Goal: Check status: Check status

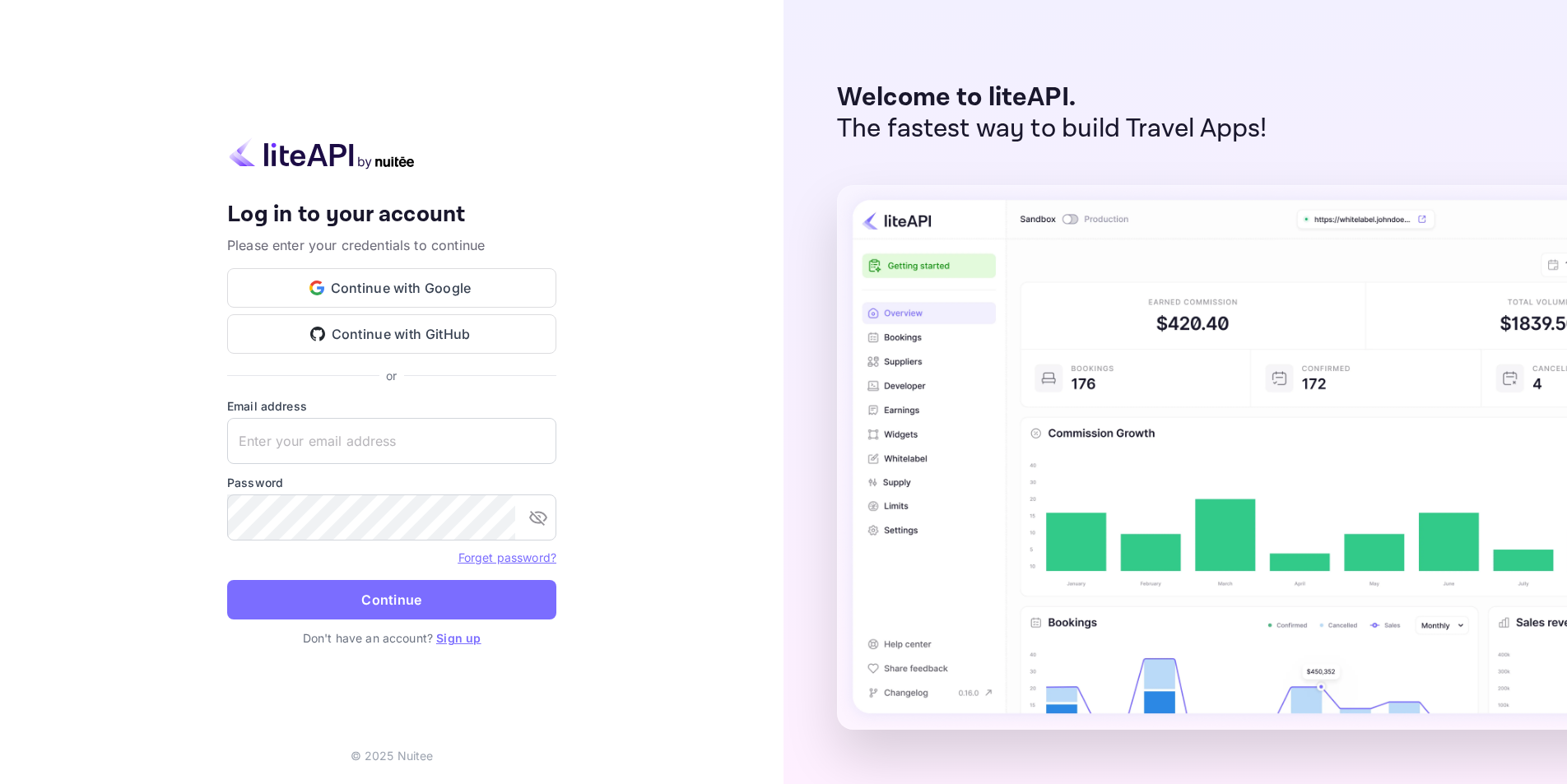
type input "[EMAIL_ADDRESS][DOMAIN_NAME]"
click at [371, 620] on form "Email address [EMAIL_ADDRESS][DOMAIN_NAME] ​ Password ​ Forget password? Contin…" at bounding box center [392, 513] width 329 height 232
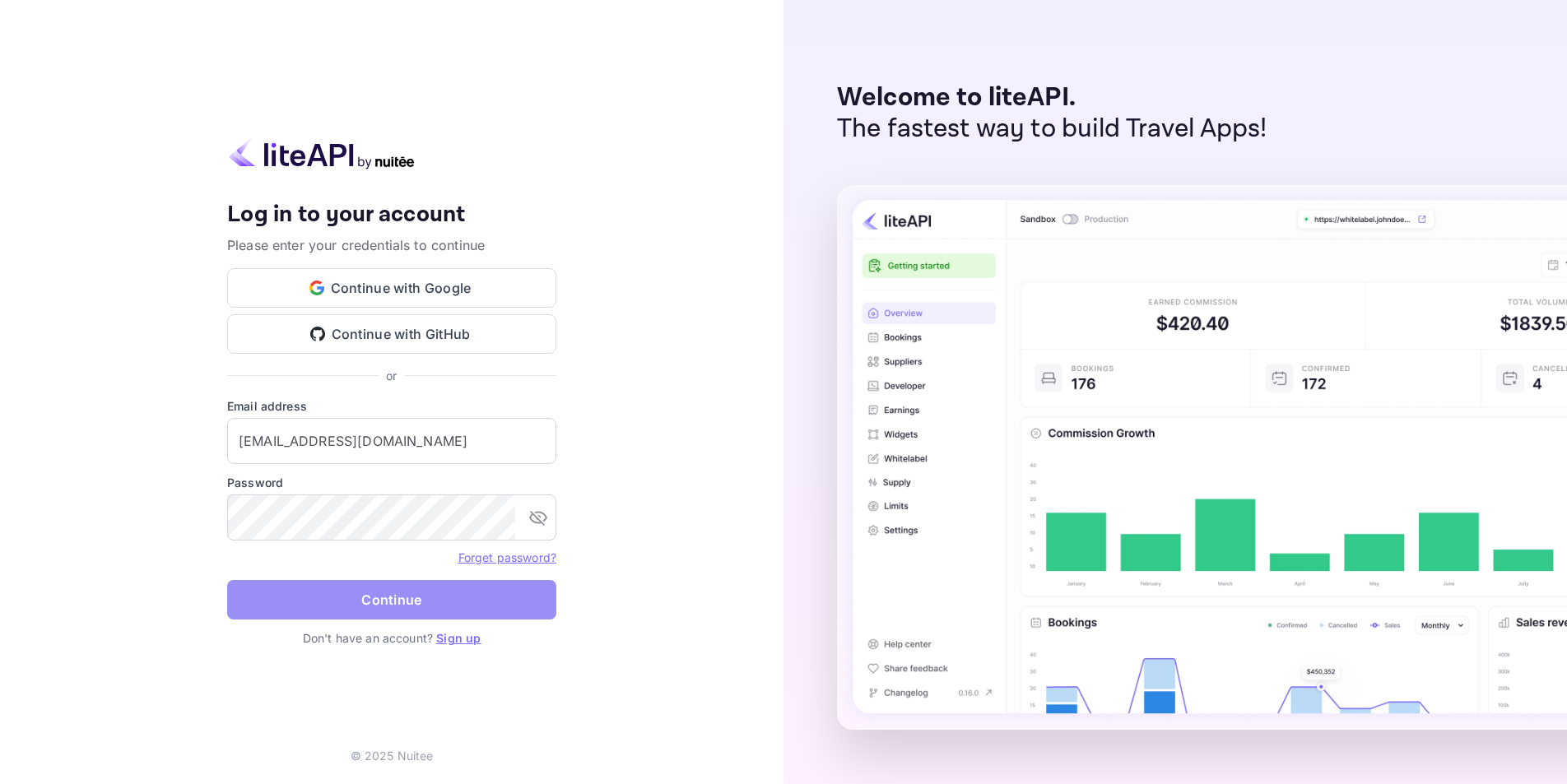
click at [364, 592] on button "Continue" at bounding box center [392, 599] width 329 height 40
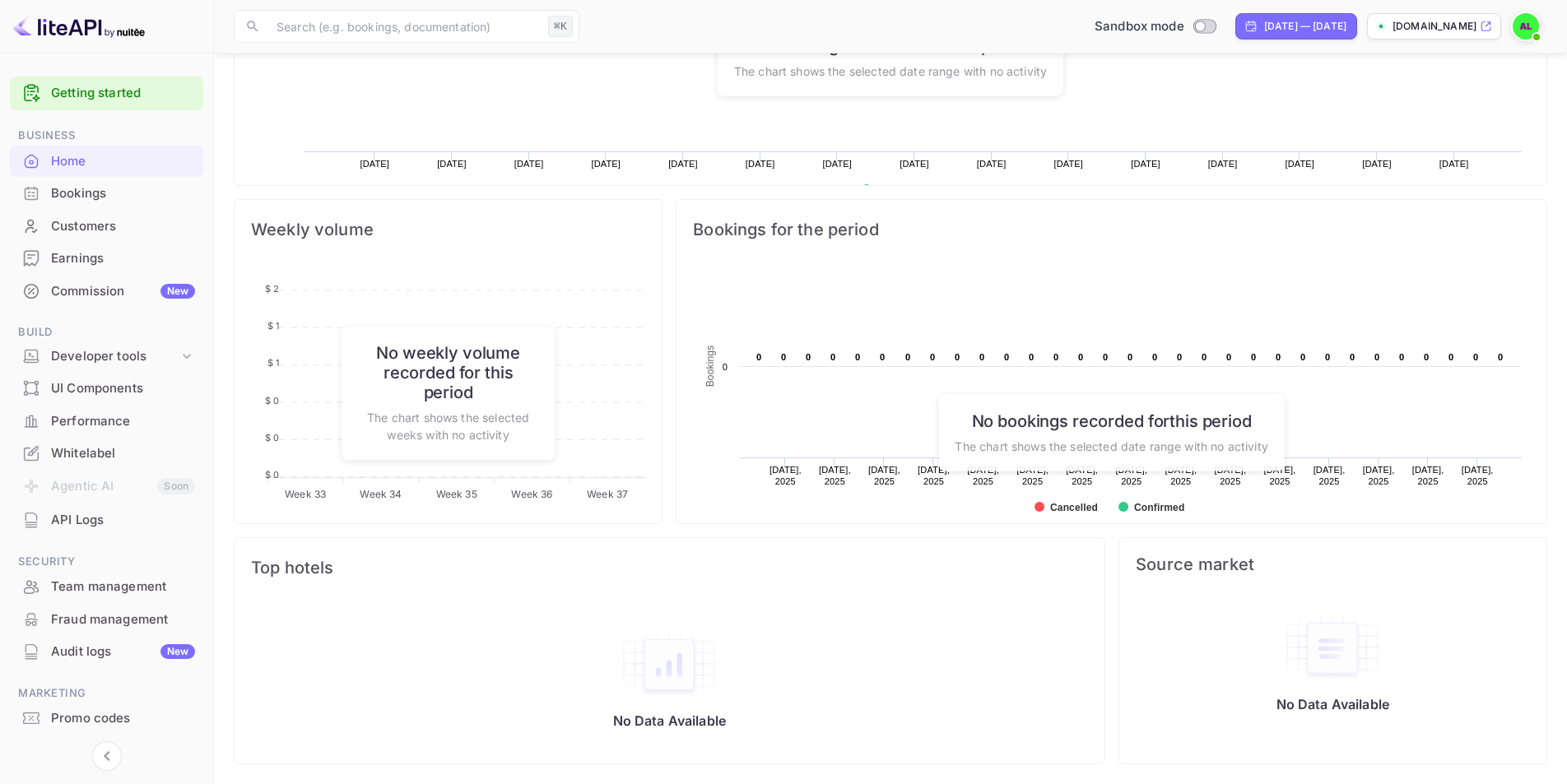
click at [137, 171] on div "Home" at bounding box center [107, 161] width 194 height 32
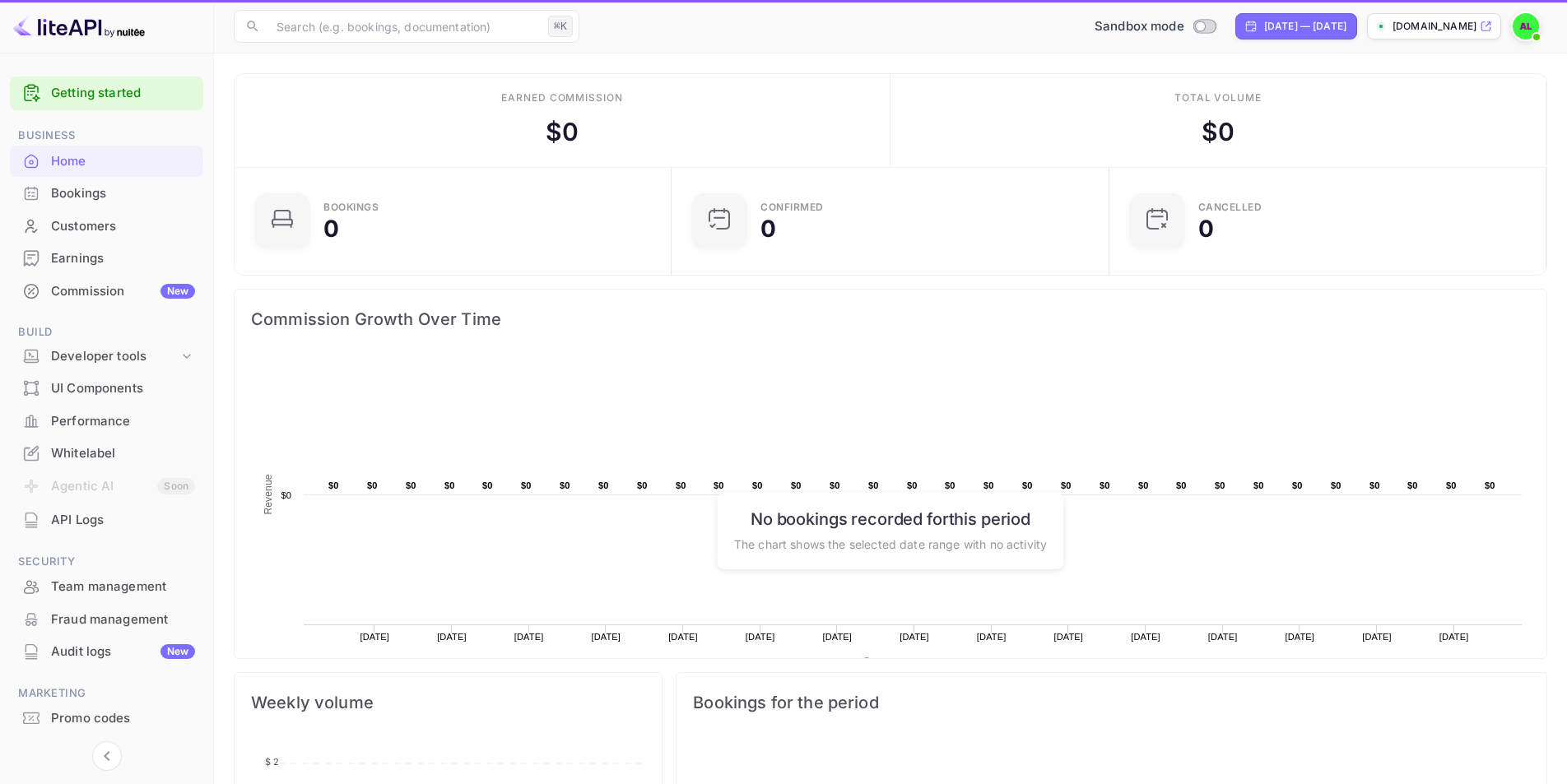
click at [136, 195] on div "Bookings" at bounding box center [123, 193] width 144 height 18
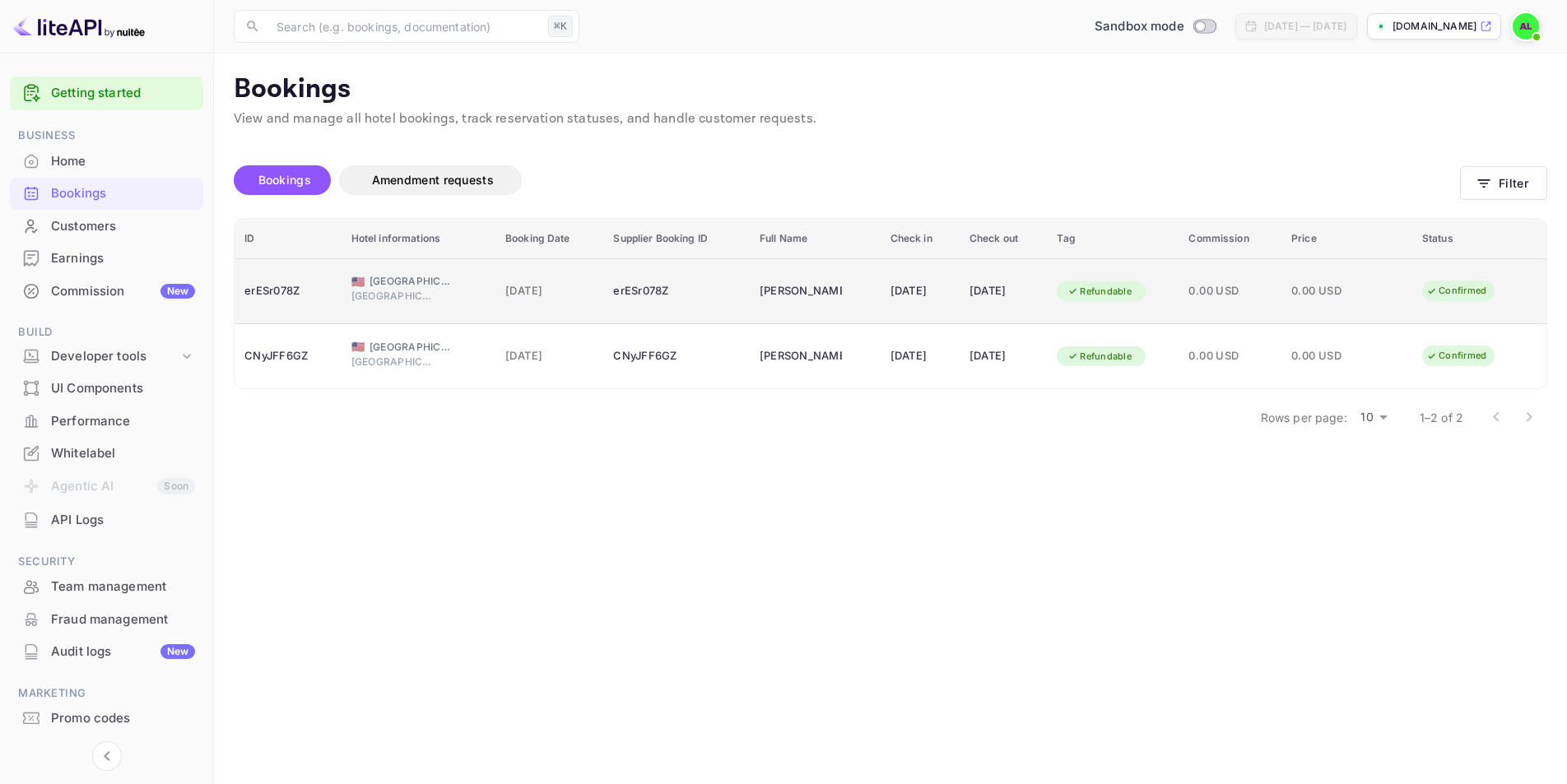
click at [376, 293] on span "[GEOGRAPHIC_DATA]" at bounding box center [392, 296] width 82 height 15
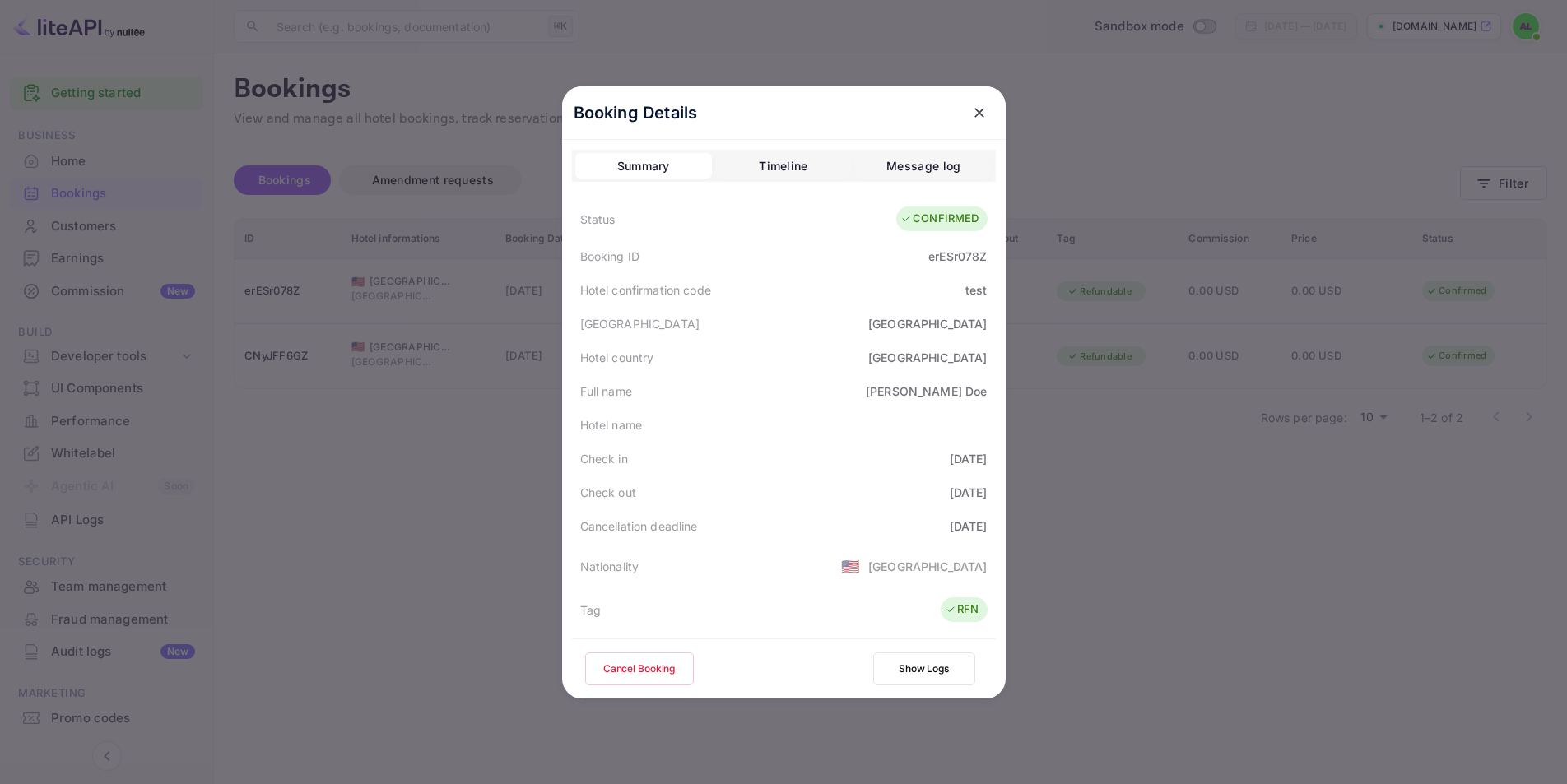
click at [931, 165] on div "Message log" at bounding box center [923, 166] width 74 height 19
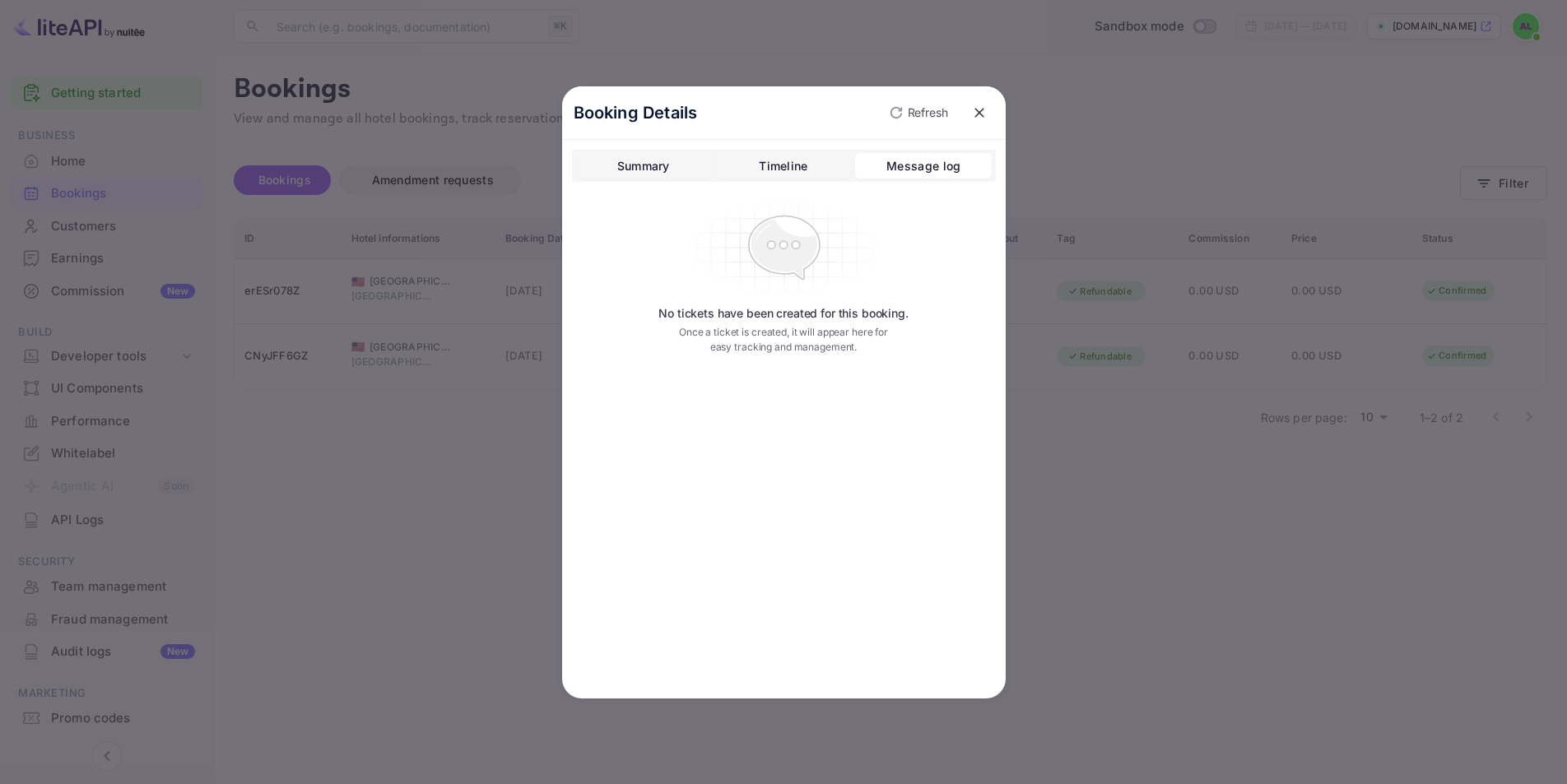
click at [831, 168] on button "Timeline" at bounding box center [783, 166] width 136 height 26
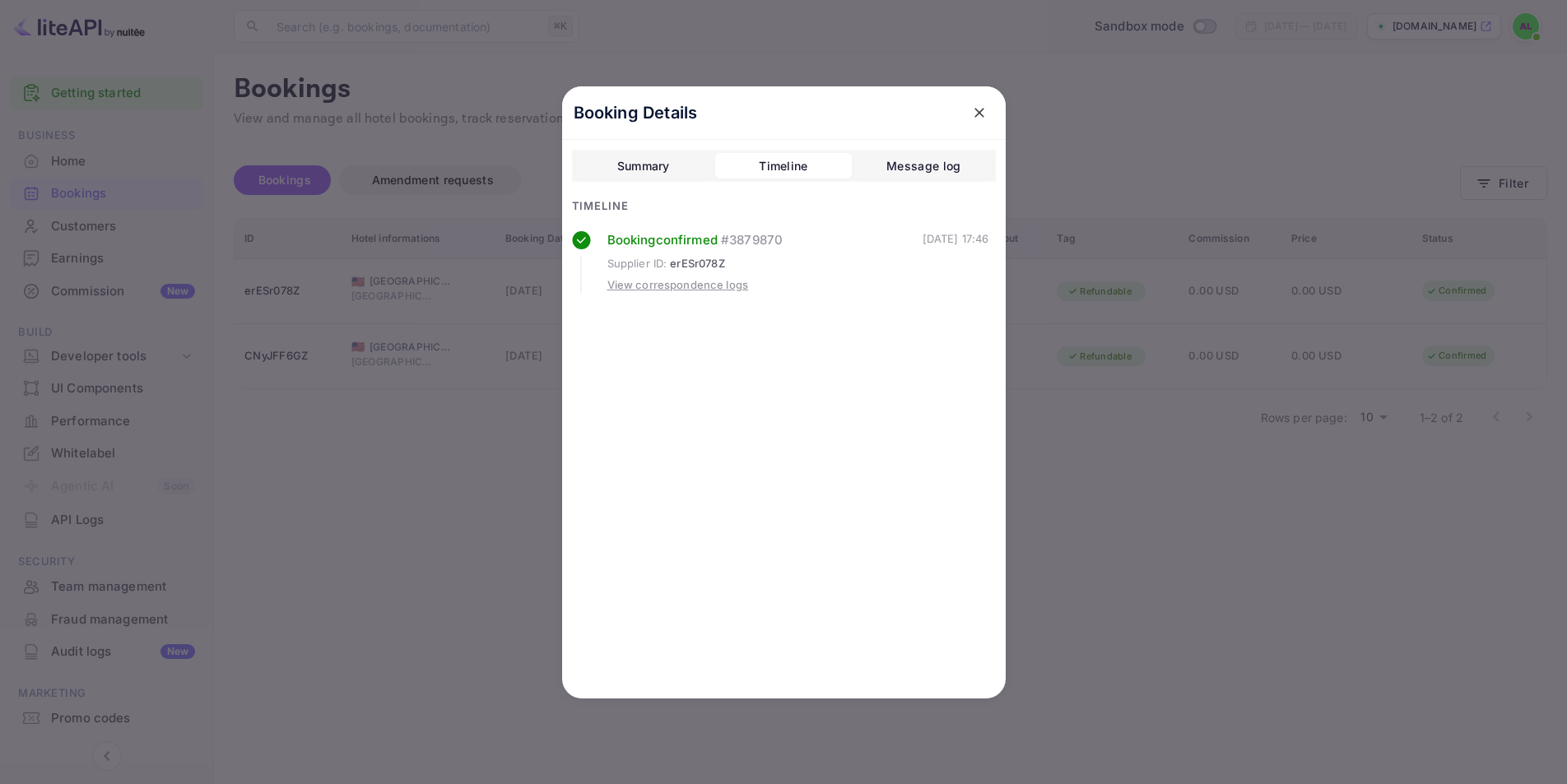
click at [691, 171] on button "Summary" at bounding box center [643, 166] width 136 height 26
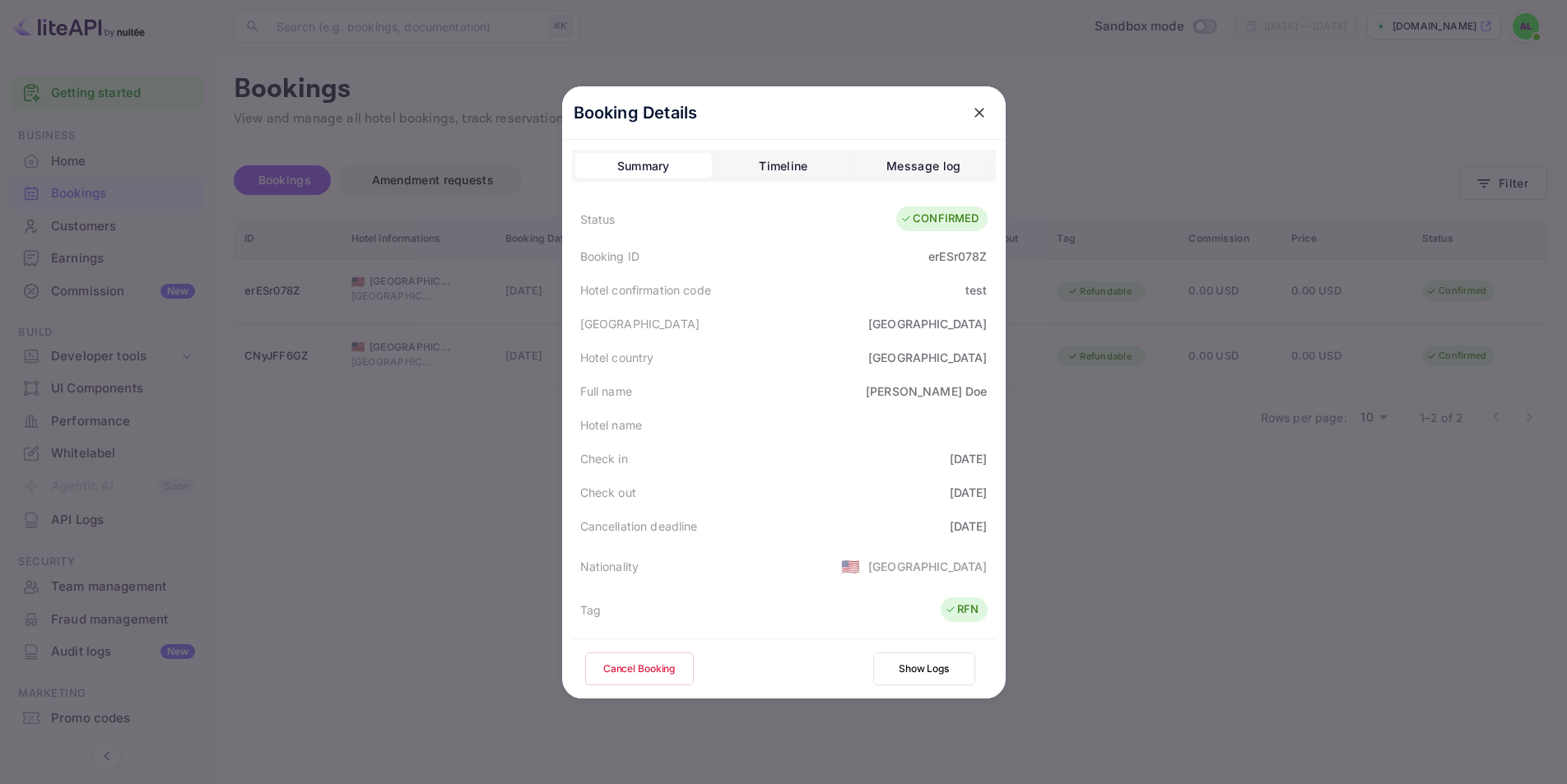
click at [800, 169] on div "Timeline" at bounding box center [783, 166] width 48 height 19
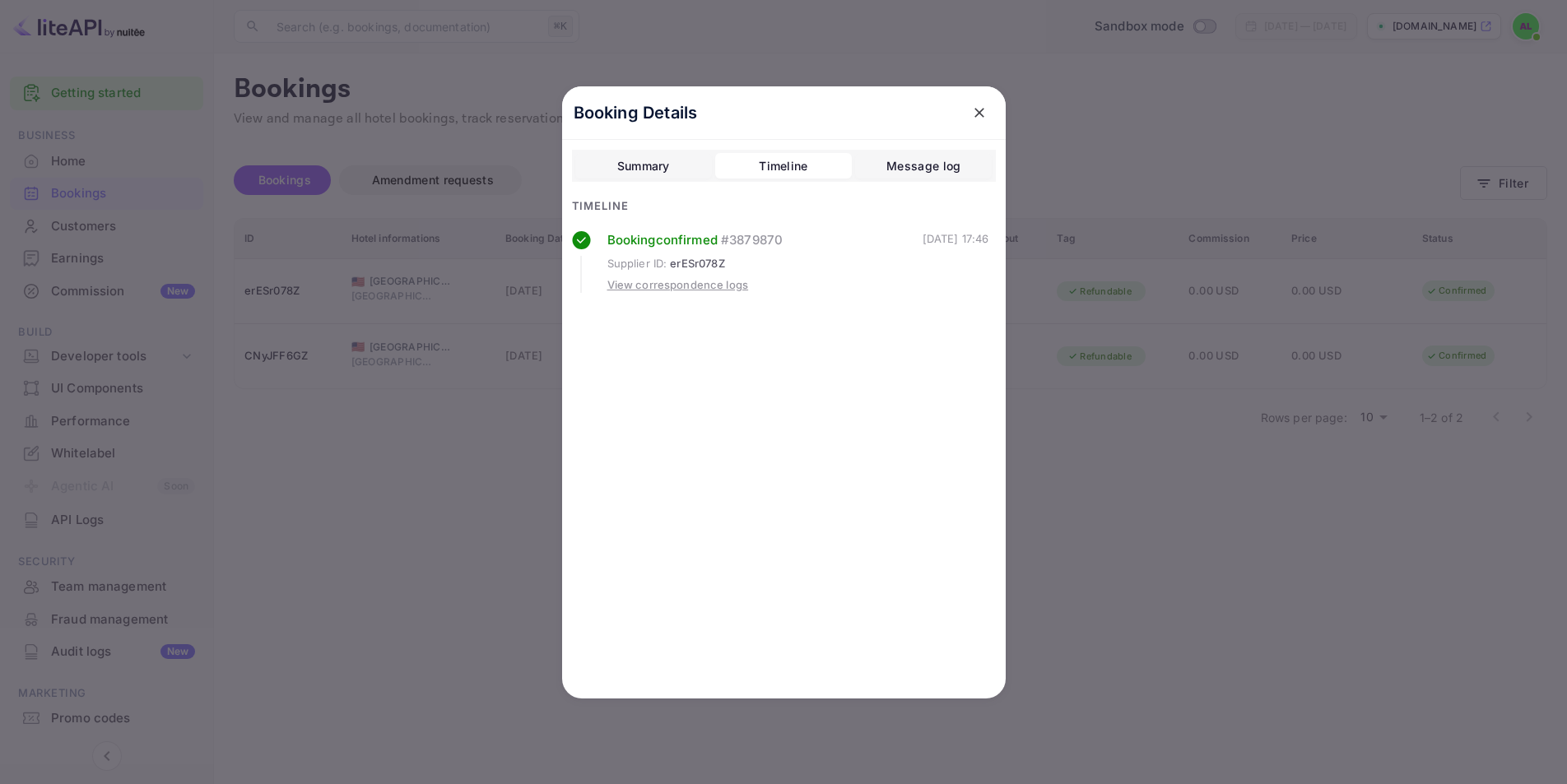
click at [949, 154] on button "Message log" at bounding box center [923, 166] width 136 height 26
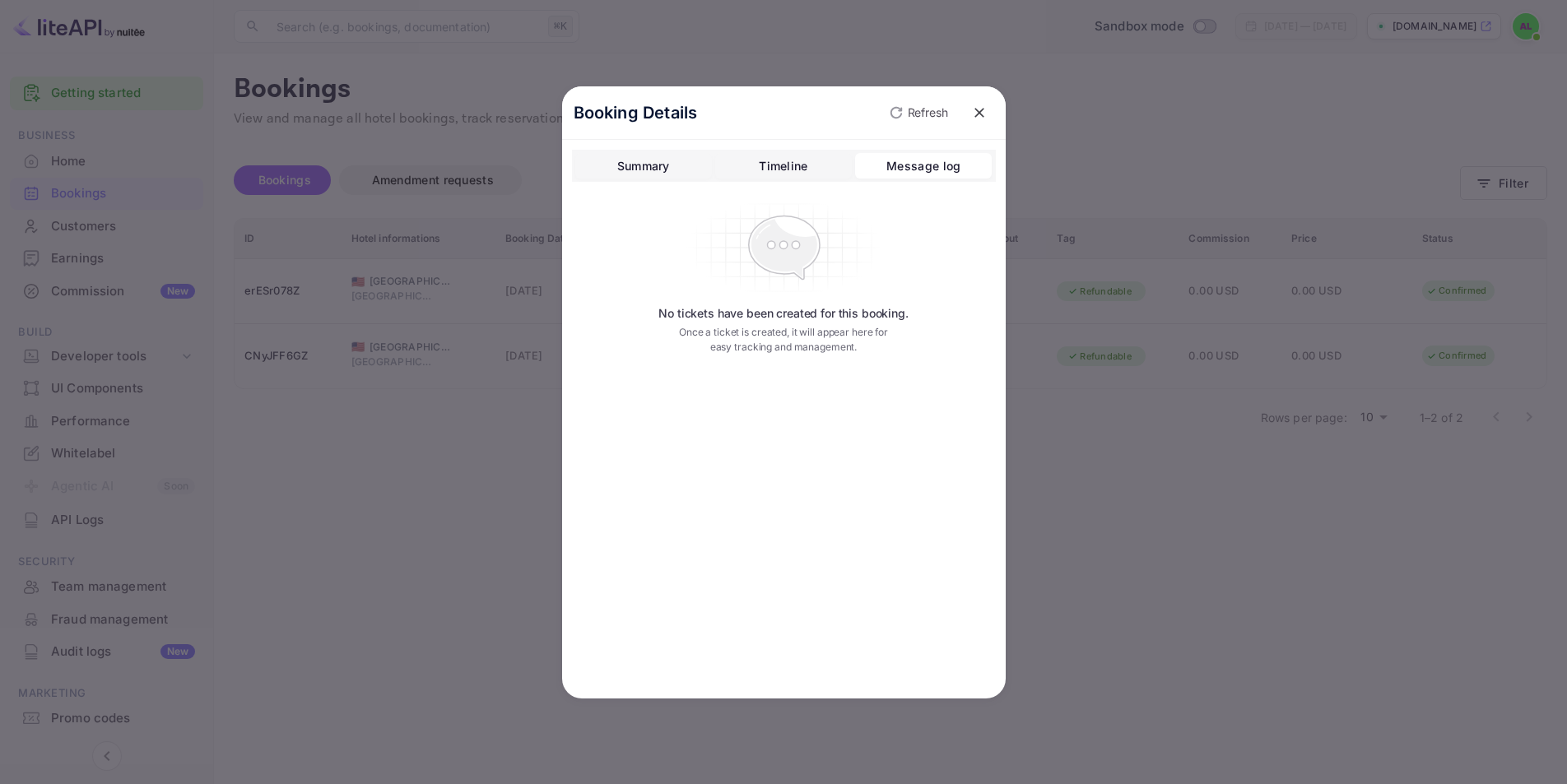
click at [751, 170] on button "Timeline" at bounding box center [783, 166] width 136 height 26
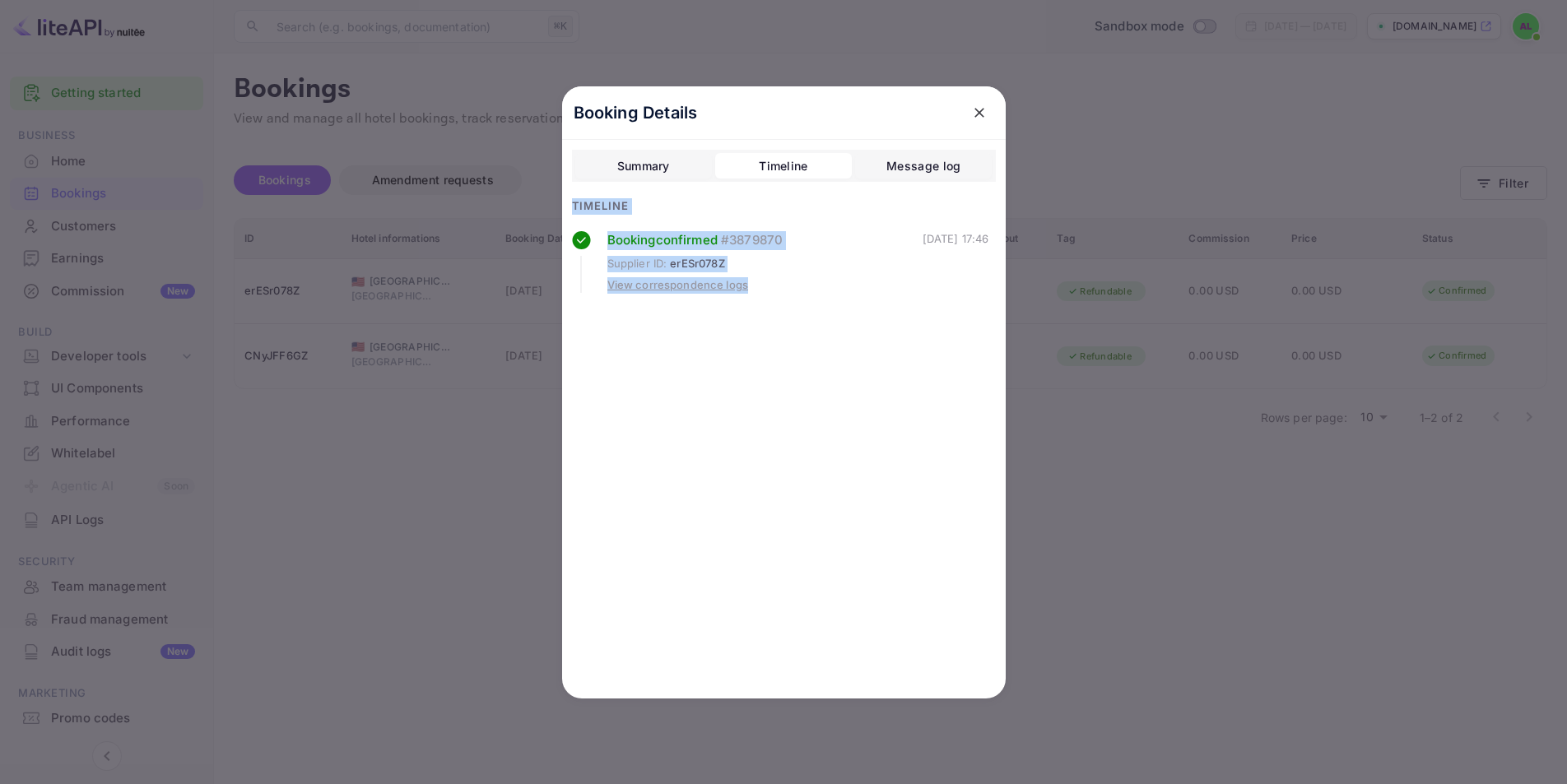
drag, startPoint x: 568, startPoint y: 200, endPoint x: 610, endPoint y: 339, distance: 145.2
click at [610, 340] on div "Booking Details Summary Timeline Message log Timeline Booking confirmed # 38798…" at bounding box center [784, 392] width 444 height 612
click at [610, 339] on div "Booking Details Summary Timeline Message log Timeline Booking confirmed # 38798…" at bounding box center [784, 392] width 444 height 612
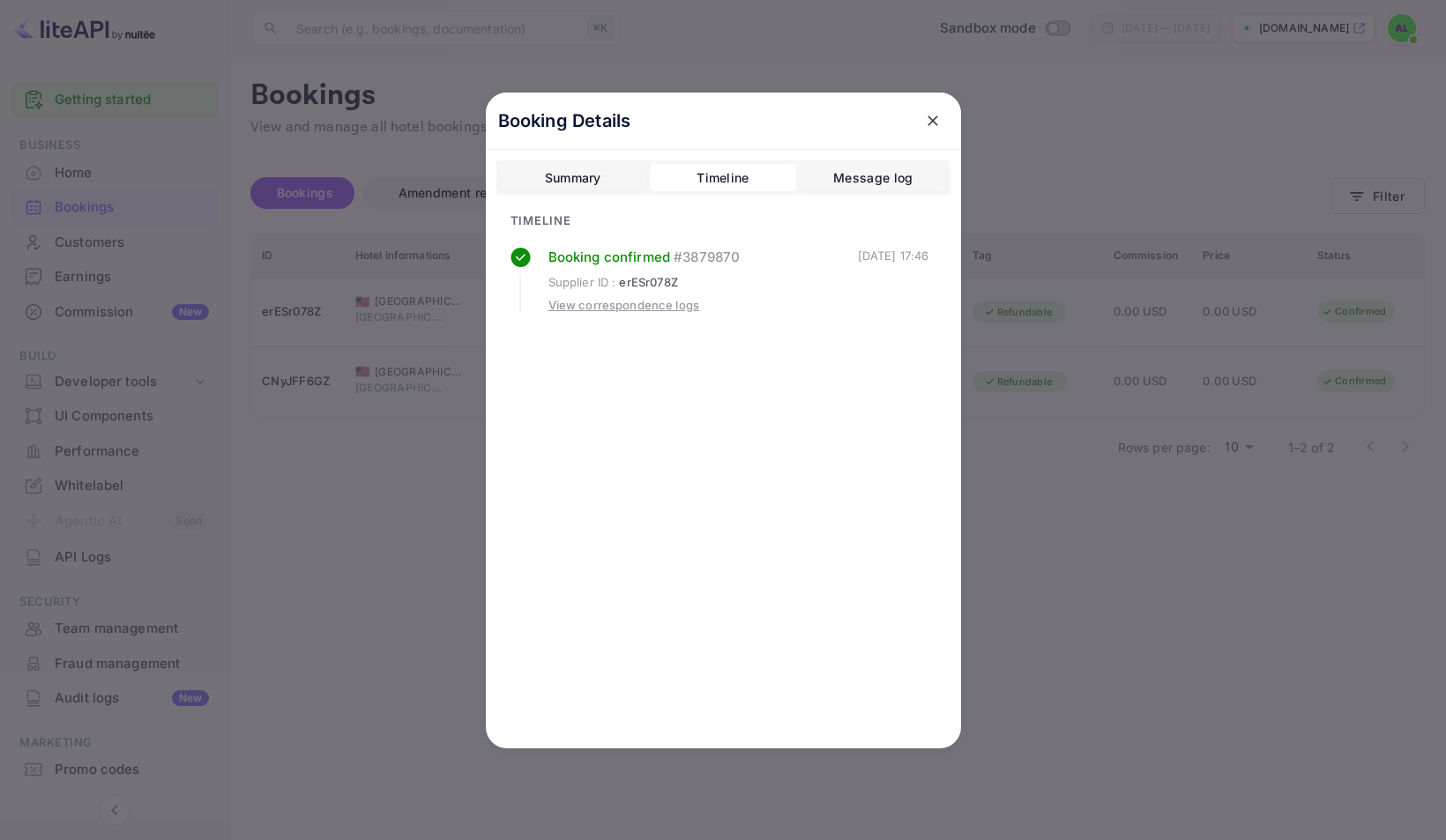
click at [635, 377] on div "Booking Details Summary Timeline Message log Timeline Booking confirmed #387987…" at bounding box center [723, 420] width 475 height 655
click at [628, 311] on div "View correspondence logs" at bounding box center [623, 305] width 152 height 18
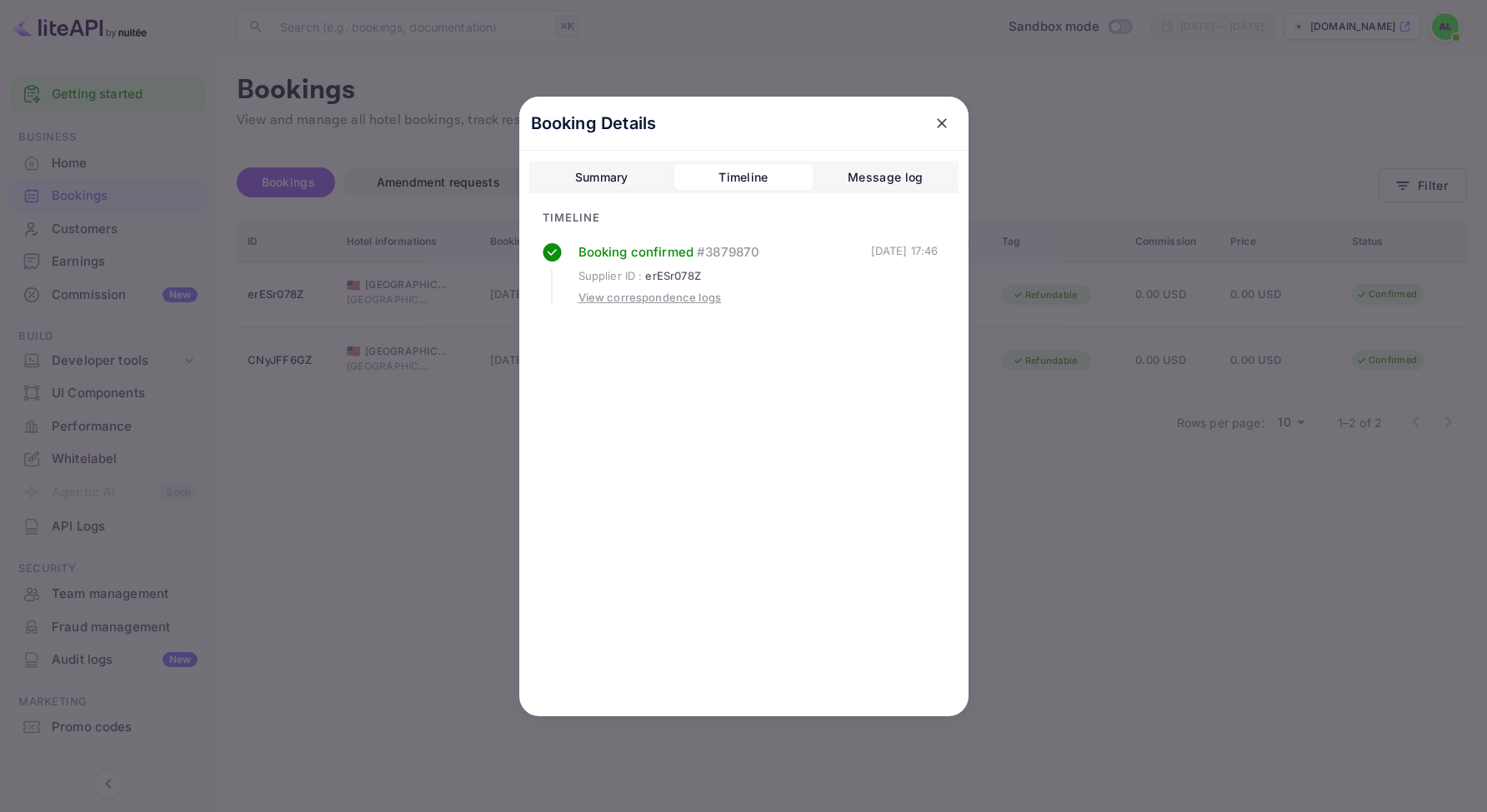
click at [415, 212] on div at bounding box center [744, 406] width 1487 height 812
